Goal: Use online tool/utility: Utilize a website feature to perform a specific function

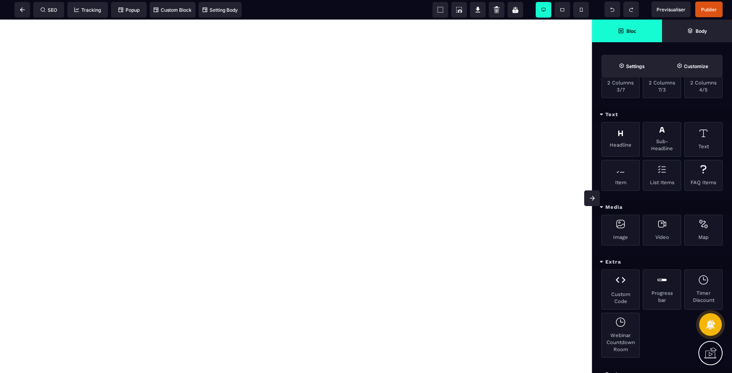
scroll to position [235, 0]
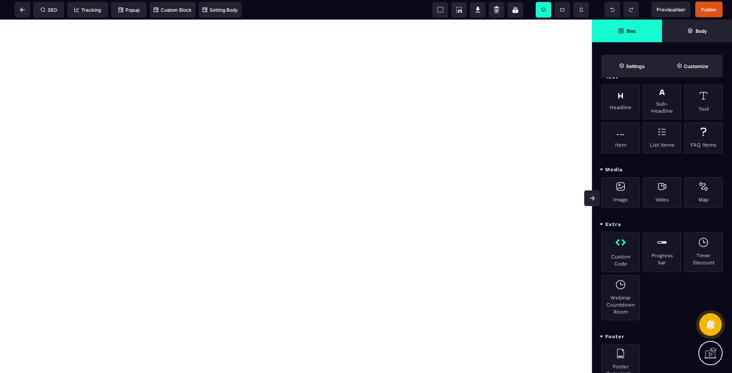
click at [627, 257] on div "Custom Code" at bounding box center [620, 252] width 38 height 40
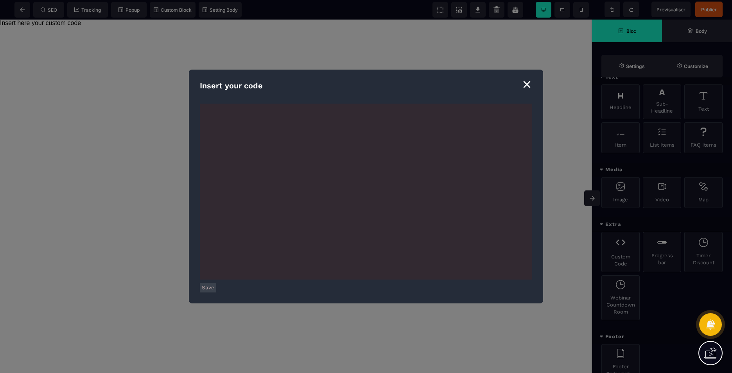
scroll to position [3817, 0]
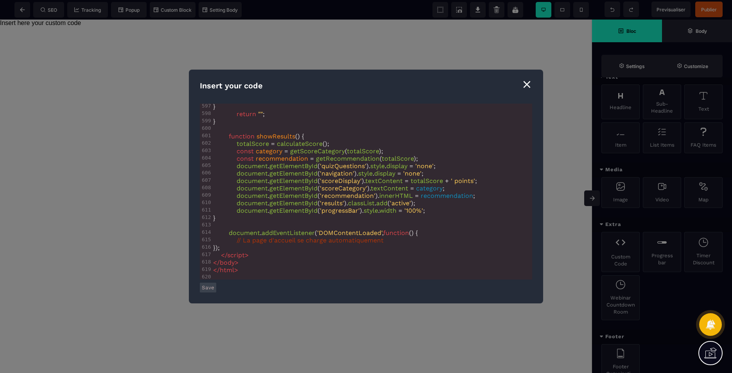
click at [203, 286] on button "Save" at bounding box center [208, 288] width 16 height 10
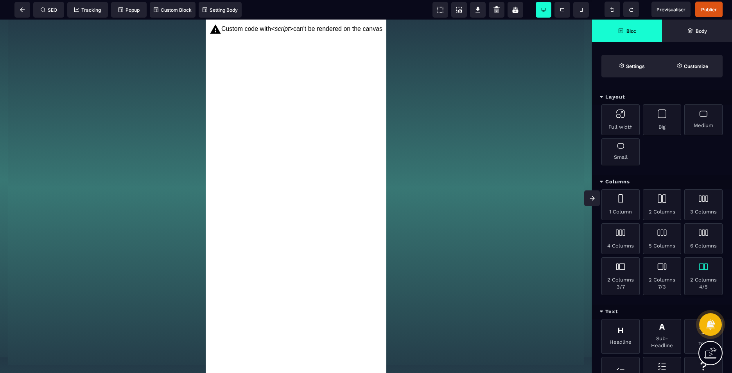
scroll to position [196, 0]
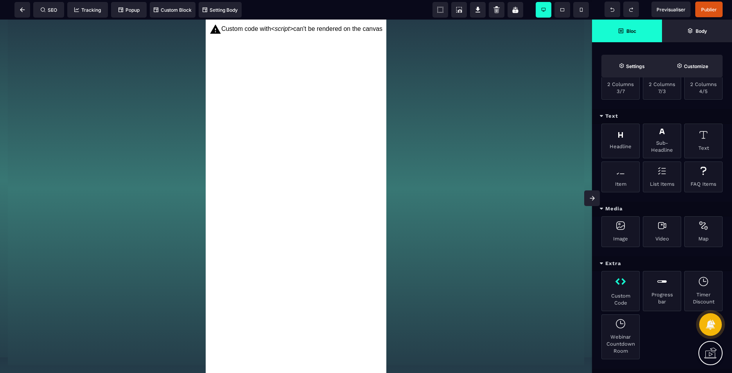
click at [628, 288] on div "Custom Code" at bounding box center [620, 291] width 38 height 40
click at [317, 180] on div "Custom code with <script> can't be rendered on the canvas" at bounding box center [296, 197] width 181 height 354
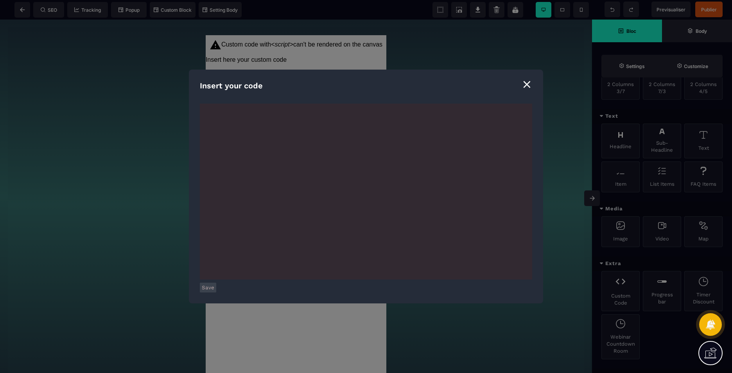
scroll to position [2811, 0]
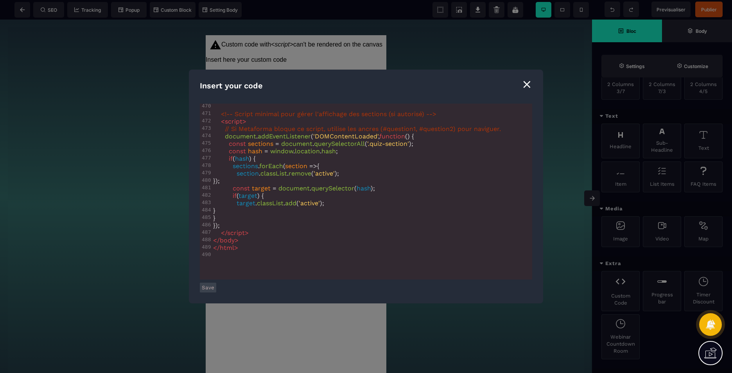
click at [209, 289] on button "Save" at bounding box center [208, 288] width 16 height 10
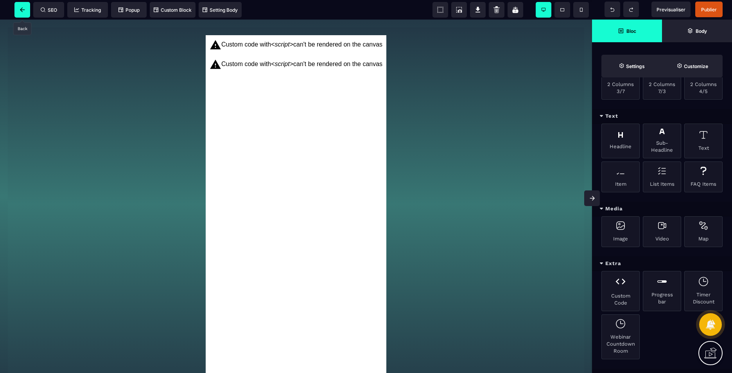
click at [19, 9] on span at bounding box center [22, 10] width 16 height 16
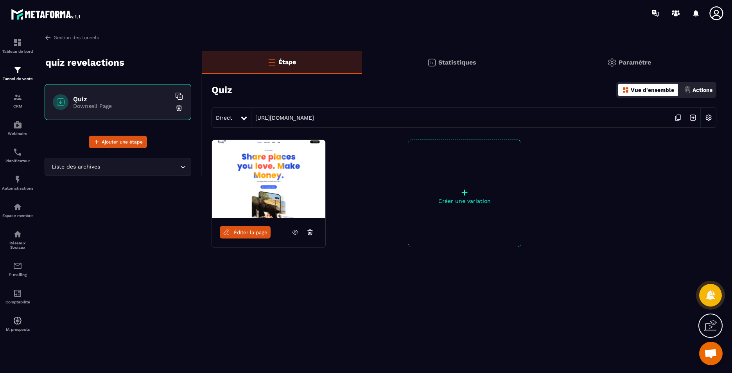
click at [311, 231] on icon at bounding box center [310, 232] width 7 height 7
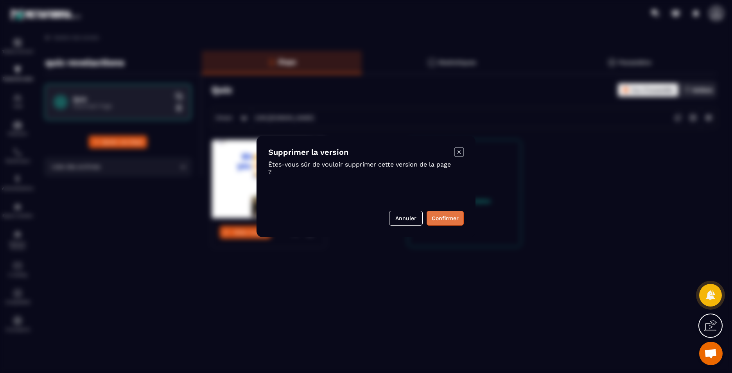
click at [452, 215] on button "Confirmer" at bounding box center [445, 218] width 37 height 15
